Goal: Information Seeking & Learning: Find specific fact

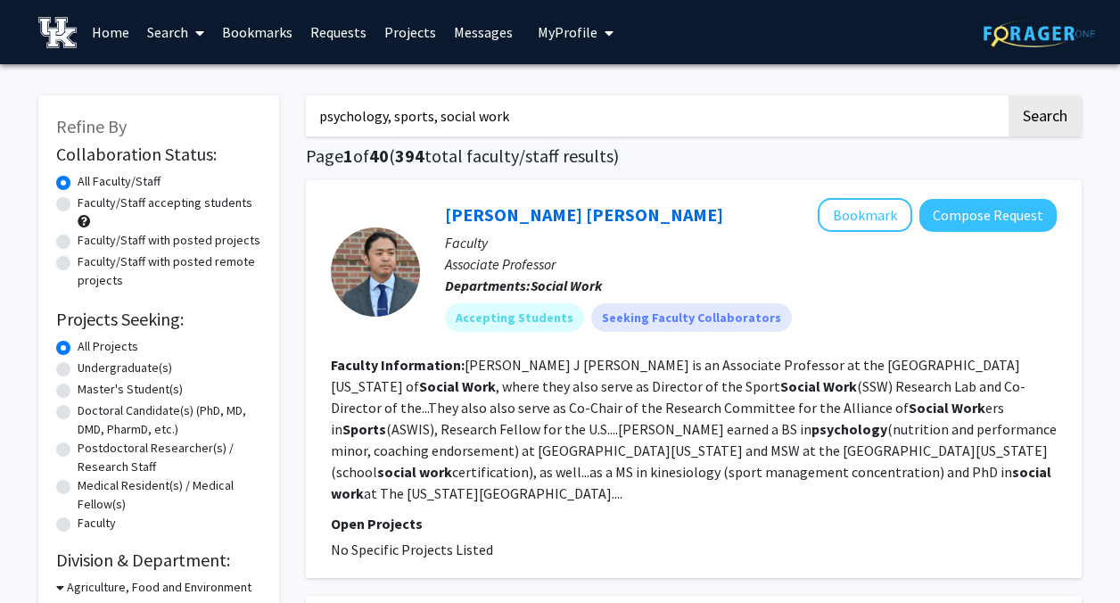
click at [390, 116] on input "psychology, sports, social work" at bounding box center [656, 115] width 700 height 41
click at [111, 29] on link "Home" at bounding box center [110, 32] width 55 height 62
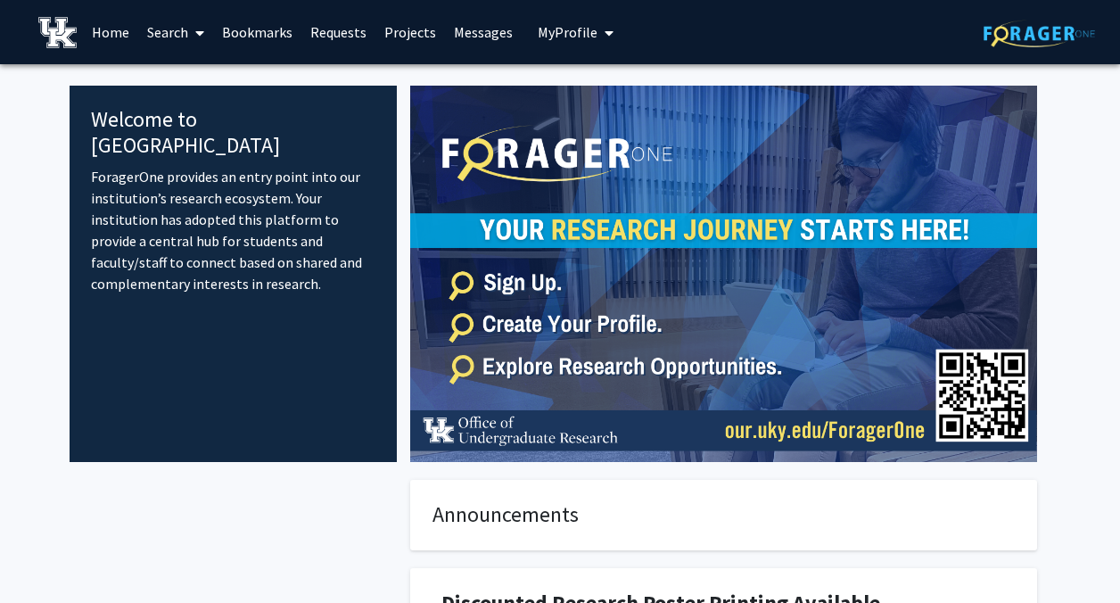
click at [1032, 37] on img at bounding box center [1038, 34] width 111 height 28
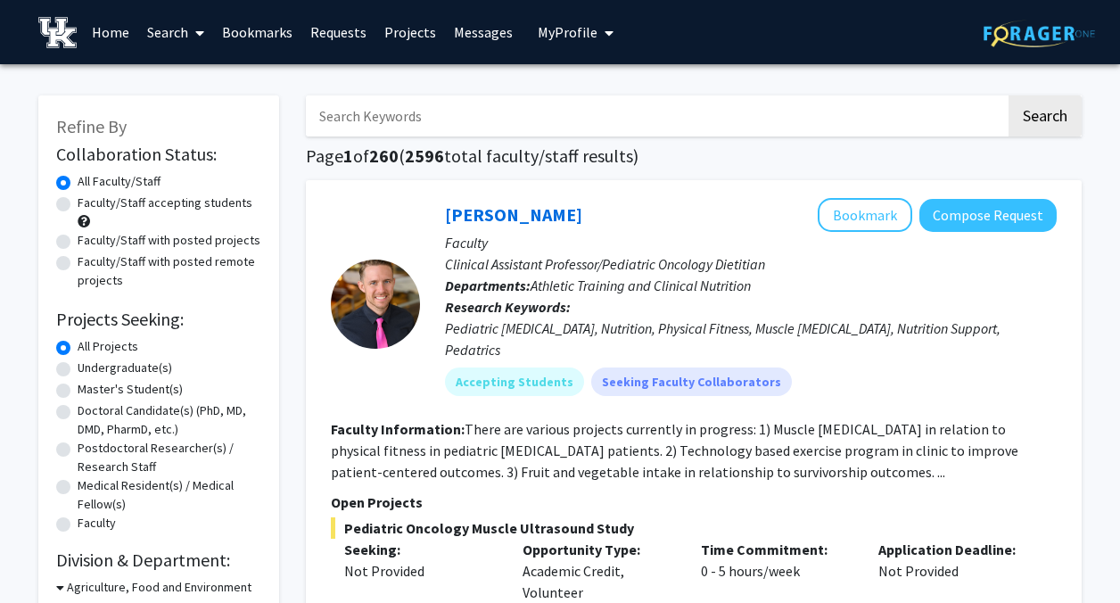
click at [53, 32] on img at bounding box center [57, 32] width 38 height 31
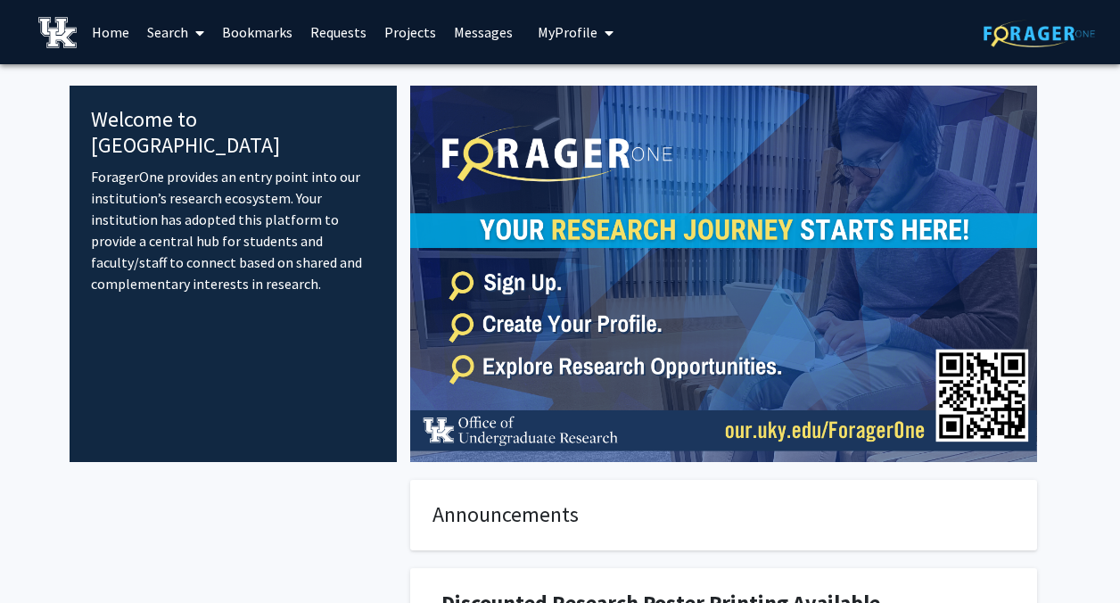
click at [1038, 41] on img at bounding box center [1038, 34] width 111 height 28
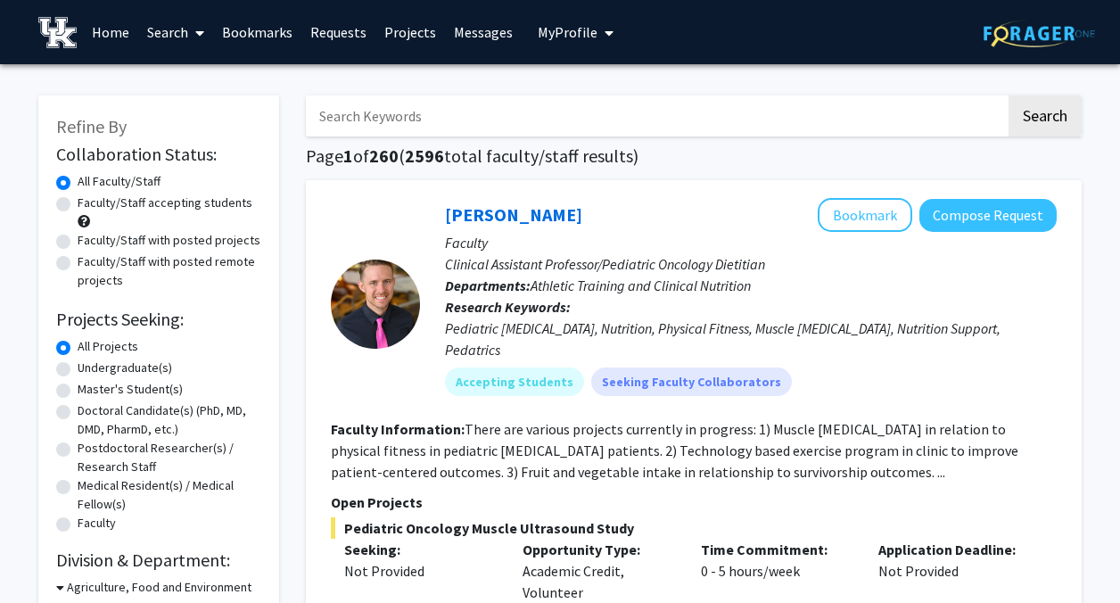
click at [572, 113] on input "Search Keywords" at bounding box center [656, 115] width 700 height 41
type input "clinical"
click at [1008, 95] on button "Search" at bounding box center [1044, 115] width 73 height 41
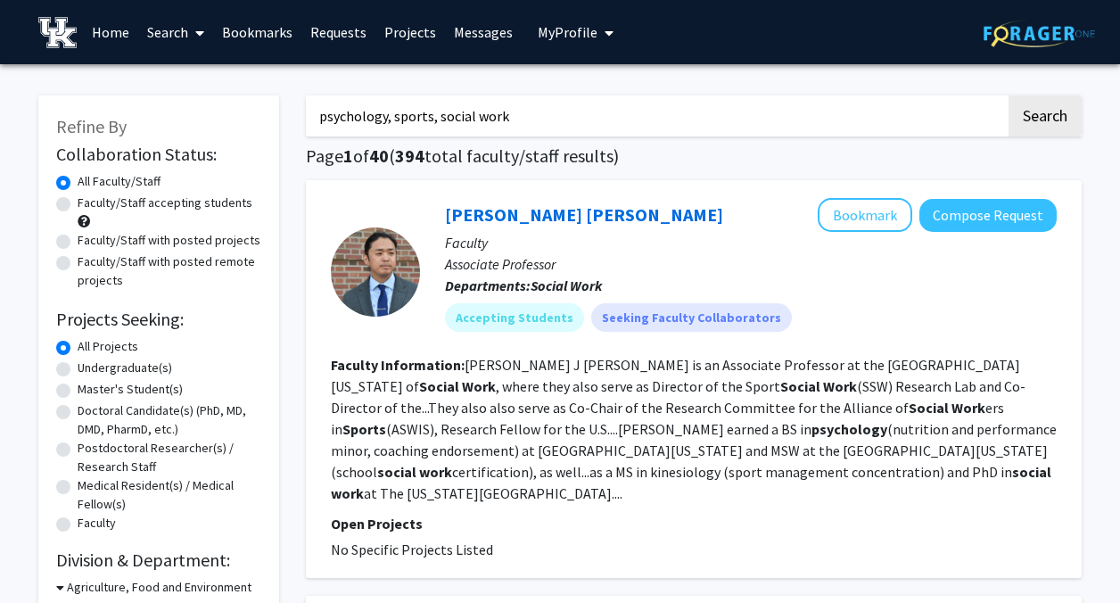
click at [489, 121] on input "psychology, sports, social work" at bounding box center [656, 115] width 700 height 41
type input "chintan"
click at [1008, 95] on button "Search" at bounding box center [1044, 115] width 73 height 41
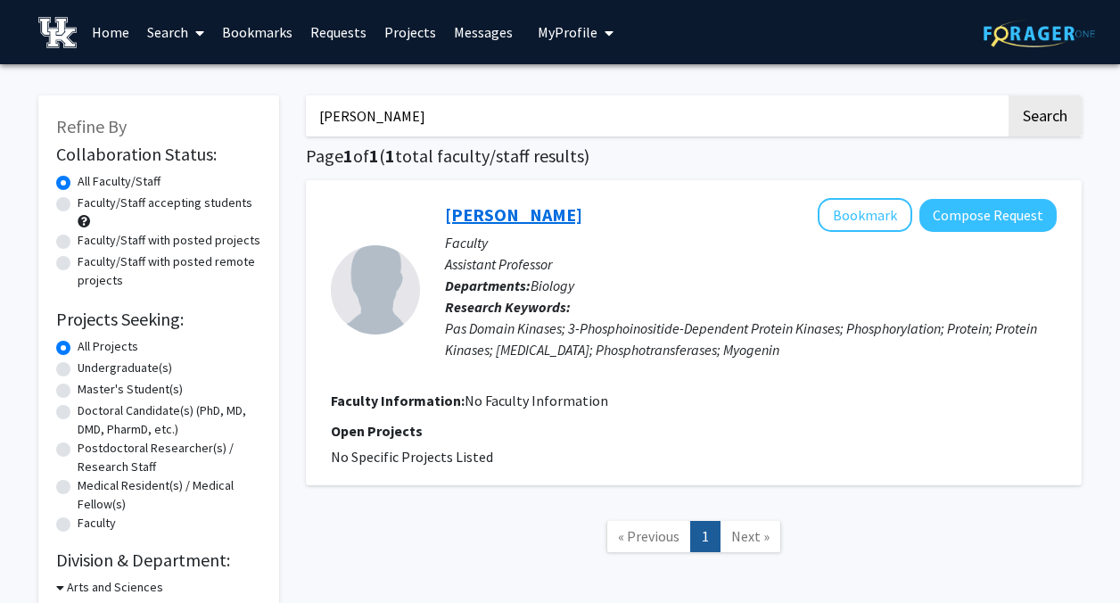
click at [497, 218] on link "Chintan Kikani" at bounding box center [513, 214] width 137 height 22
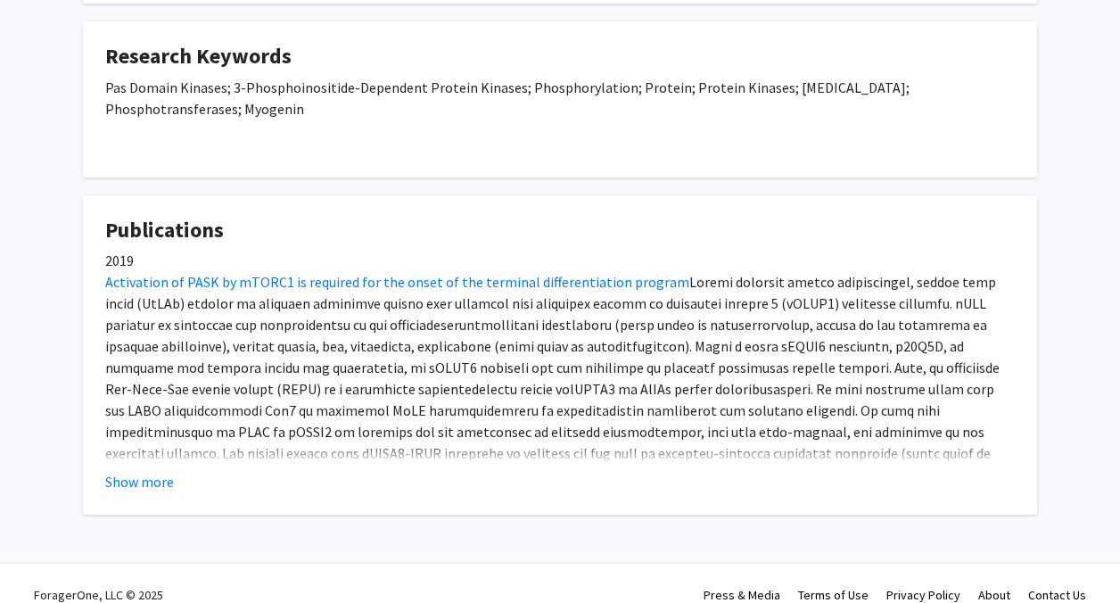
scroll to position [456, 0]
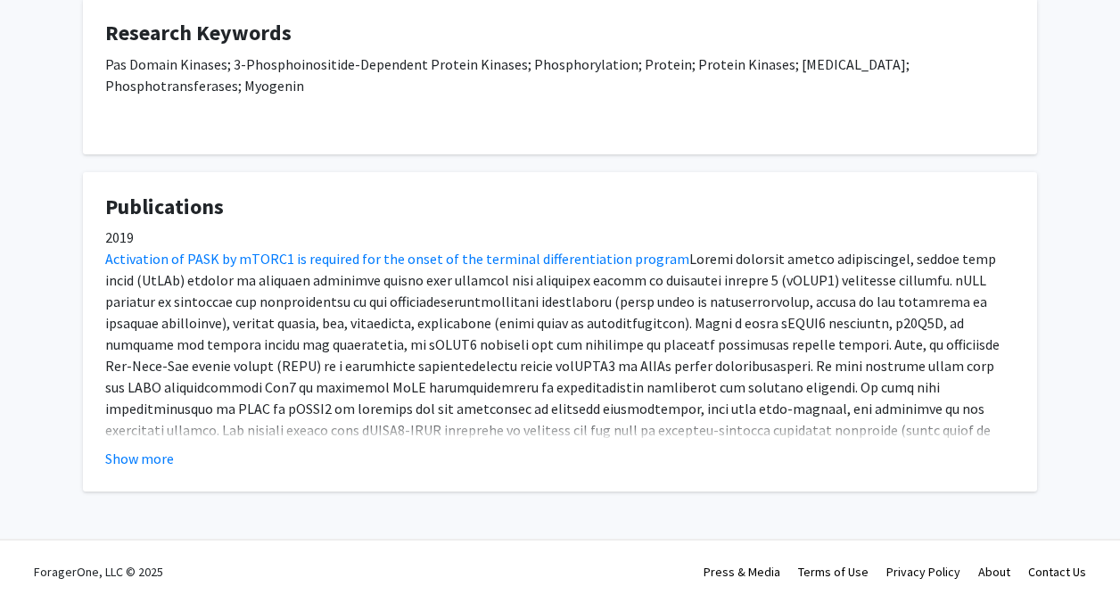
click at [148, 469] on fg-card "Publications 2019 Activation of PASK by mTORC1 is required for the onset of the…" at bounding box center [560, 332] width 954 height 320
click at [146, 453] on button "Show more" at bounding box center [139, 457] width 69 height 21
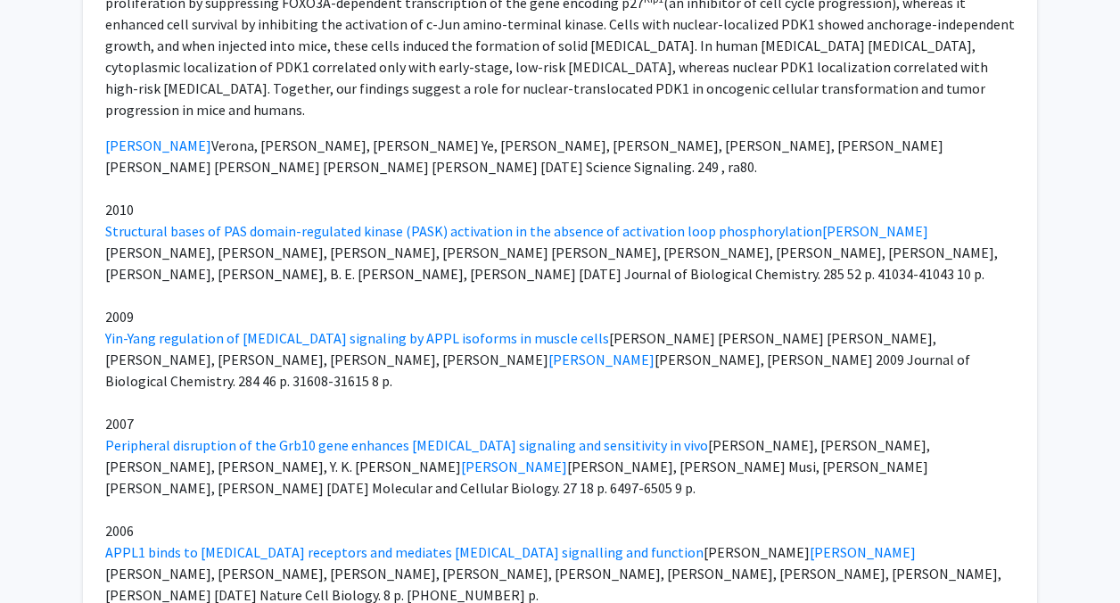
scroll to position [2174, 0]
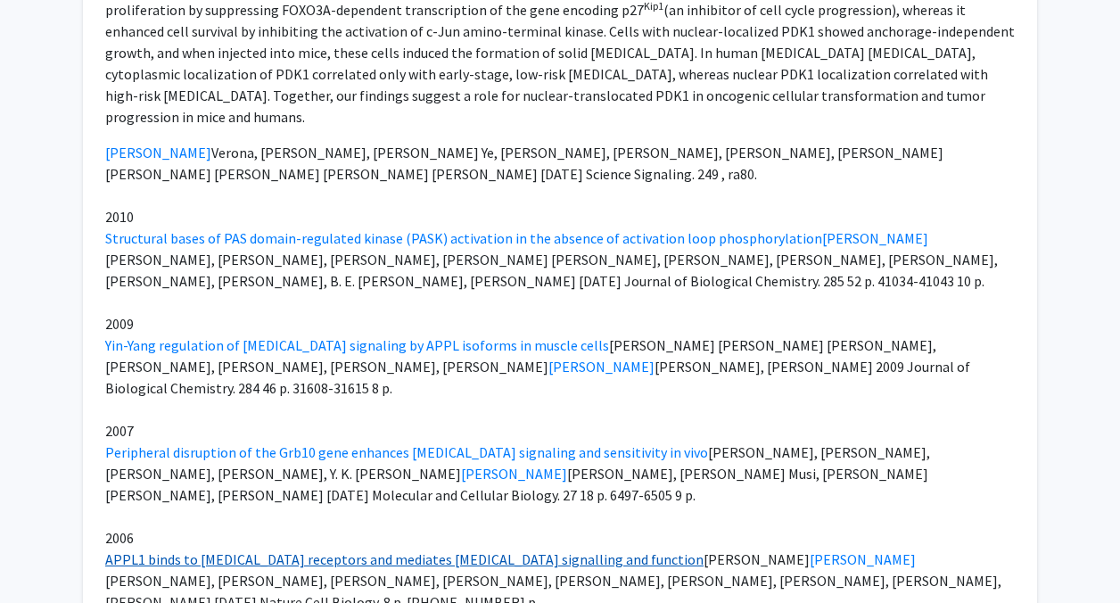
click at [350, 550] on link "APPL1 binds to adiponectin receptors and mediates adiponectin signalling and fu…" at bounding box center [404, 559] width 598 height 18
